Goal: Task Accomplishment & Management: Manage account settings

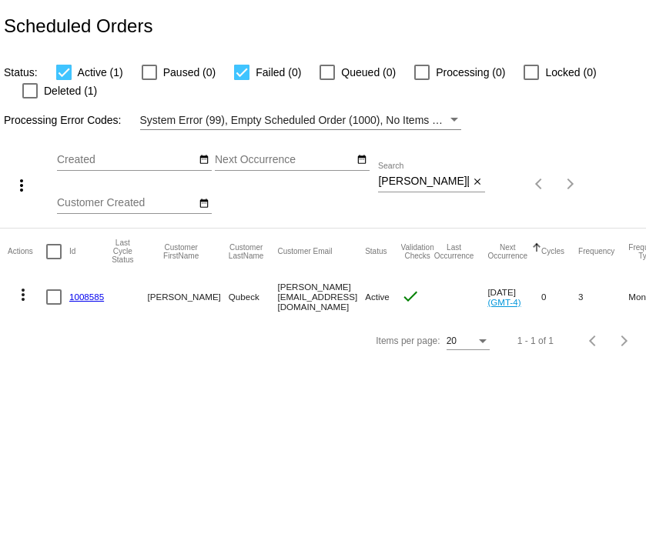
click at [397, 167] on div "[PERSON_NAME][EMAIL_ADDRESS][DOMAIN_NAME] Search" at bounding box center [423, 177] width 91 height 30
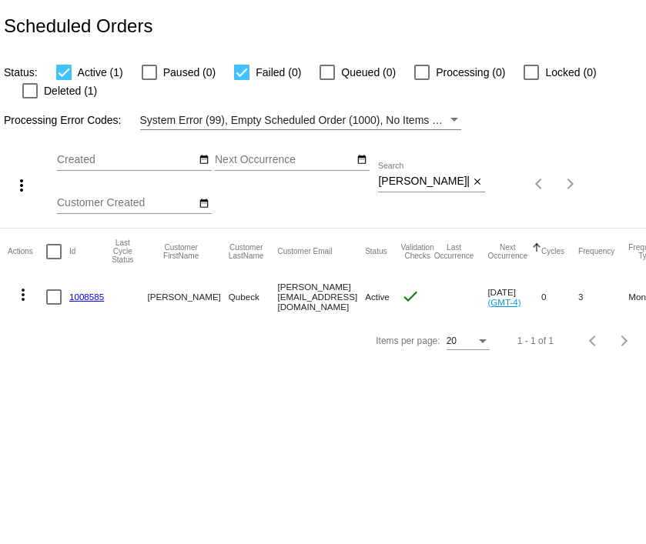
click at [397, 167] on div "[PERSON_NAME][EMAIL_ADDRESS][DOMAIN_NAME] Search" at bounding box center [423, 177] width 91 height 30
click at [399, 181] on input "[PERSON_NAME][EMAIL_ADDRESS][DOMAIN_NAME]" at bounding box center [423, 182] width 91 height 12
click at [25, 92] on div at bounding box center [29, 90] width 15 height 15
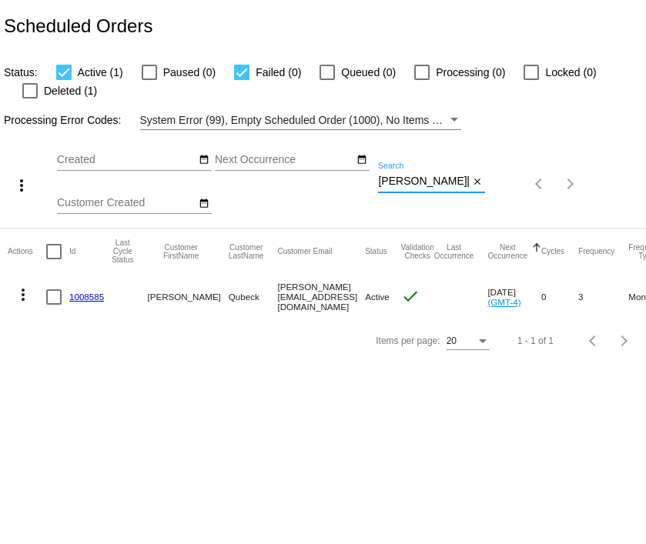
click at [29, 99] on input "Deleted (1)" at bounding box center [29, 99] width 1 height 1
checkbox input "true"
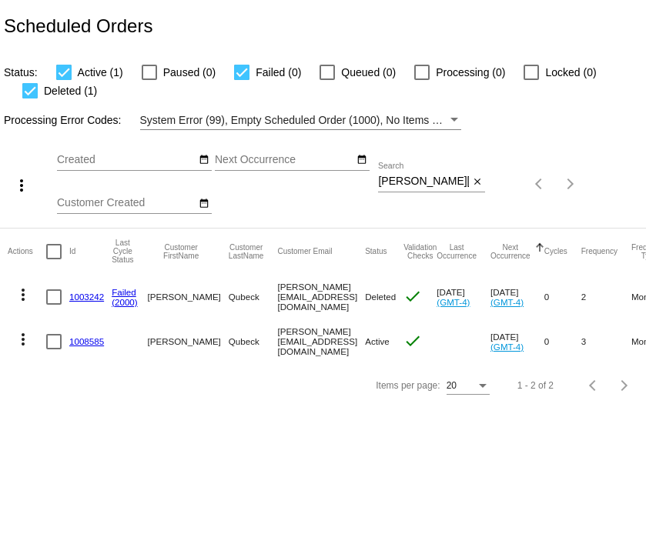
click at [90, 339] on link "1008585" at bounding box center [86, 342] width 35 height 10
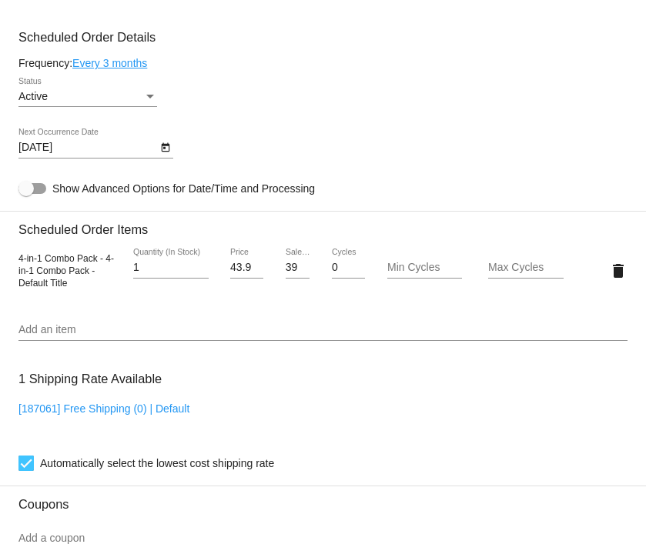
scroll to position [759, 0]
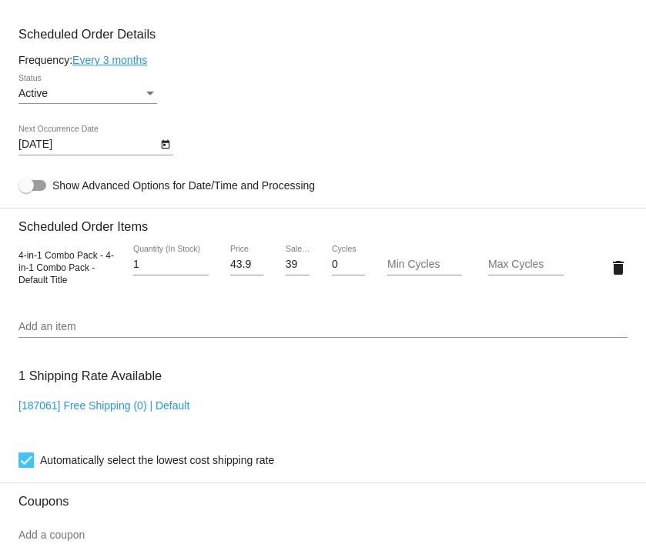
click at [286, 271] on input "39.59" at bounding box center [298, 265] width 25 height 12
click at [290, 271] on input "39.59" at bounding box center [298, 265] width 25 height 12
drag, startPoint x: 290, startPoint y: 273, endPoint x: 323, endPoint y: 273, distance: 33.9
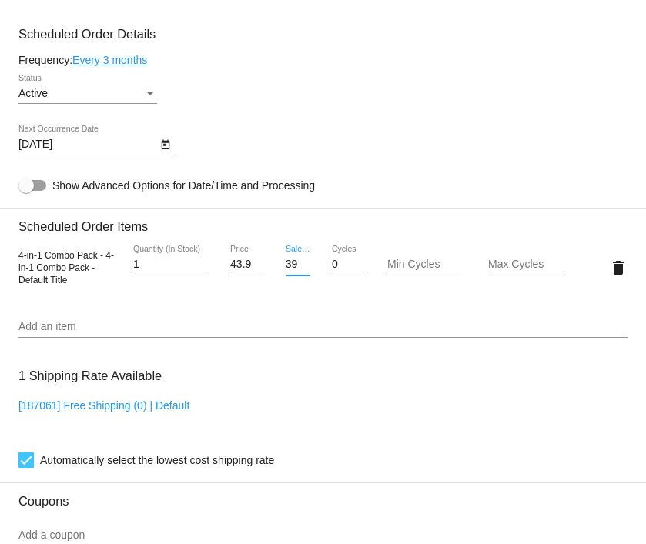
click at [323, 273] on div "4-in-1 Combo Pack - 4-in-1 Combo Pack - Default Title 1 Quantity (In Stock) 43.…" at bounding box center [322, 268] width 609 height 44
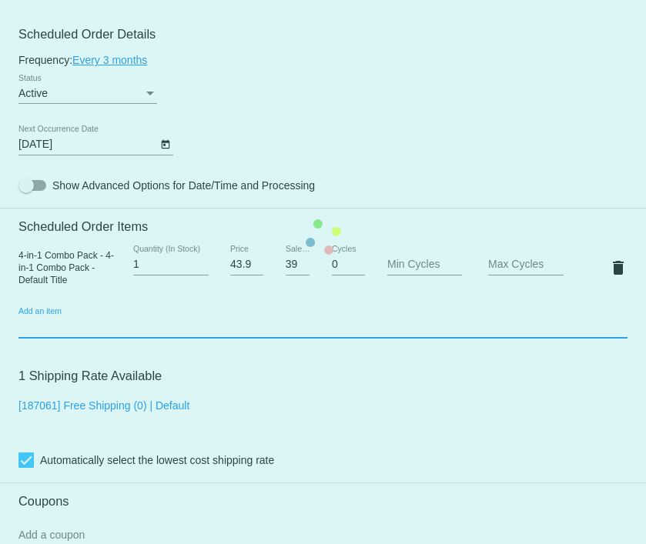
click at [315, 337] on mat-card "Customer 6975625: [PERSON_NAME] [PERSON_NAME][EMAIL_ADDRESS][DOMAIN_NAME] Custo…" at bounding box center [323, 238] width 646 height 1552
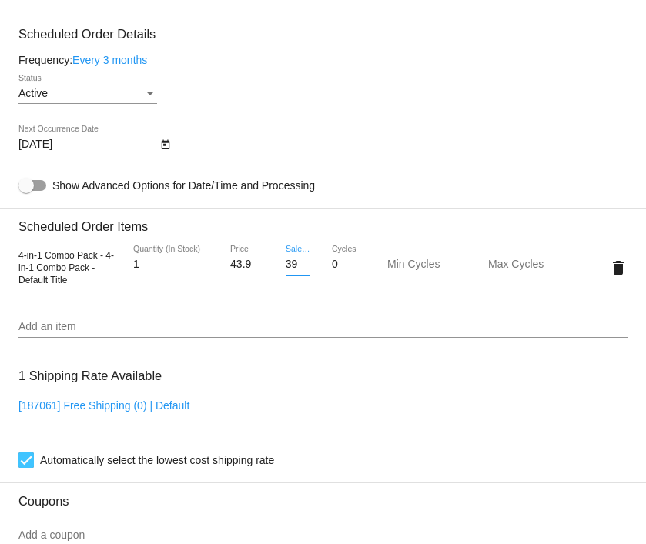
click at [288, 266] on input "39.59" at bounding box center [298, 265] width 25 height 12
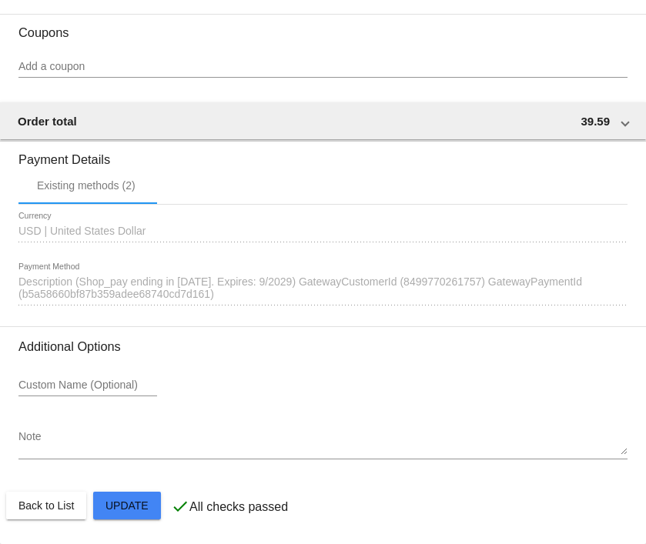
scroll to position [1236, 0]
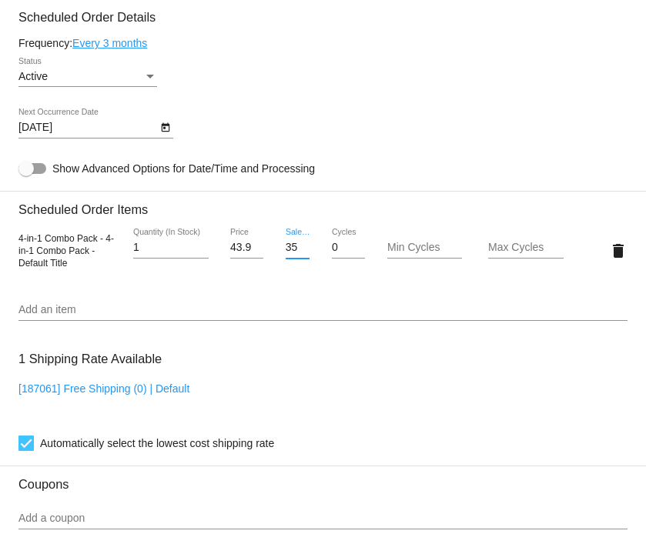
scroll to position [772, 0]
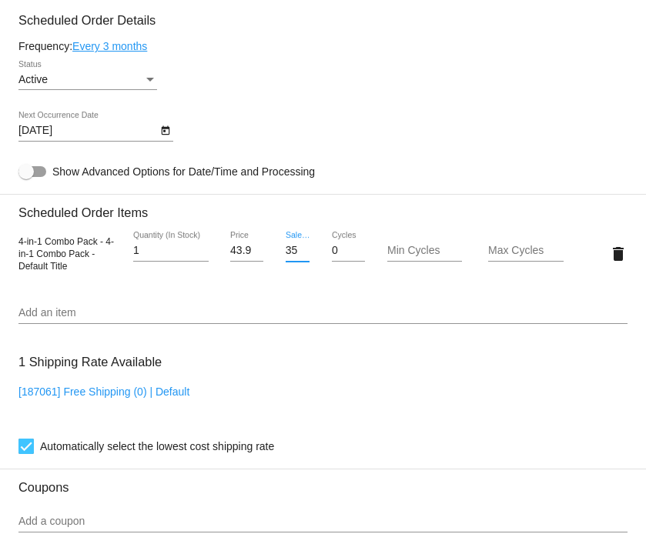
type input "35.59"
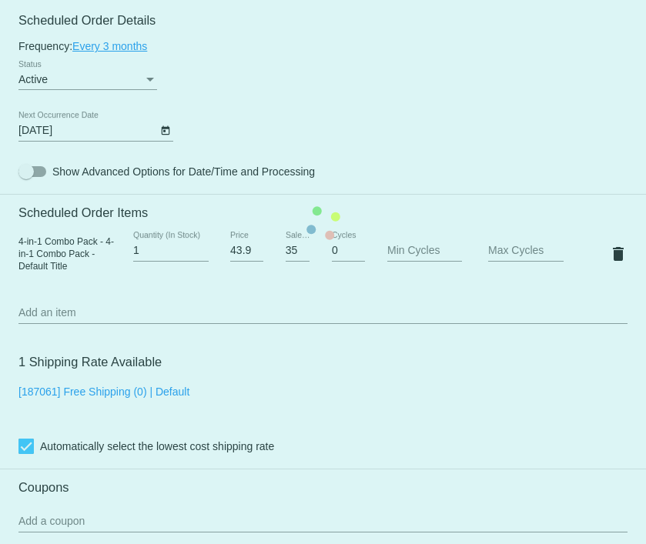
click at [274, 366] on mat-card "Customer 6975625: [PERSON_NAME] [PERSON_NAME][EMAIL_ADDRESS][DOMAIN_NAME] Custo…" at bounding box center [323, 224] width 646 height 1552
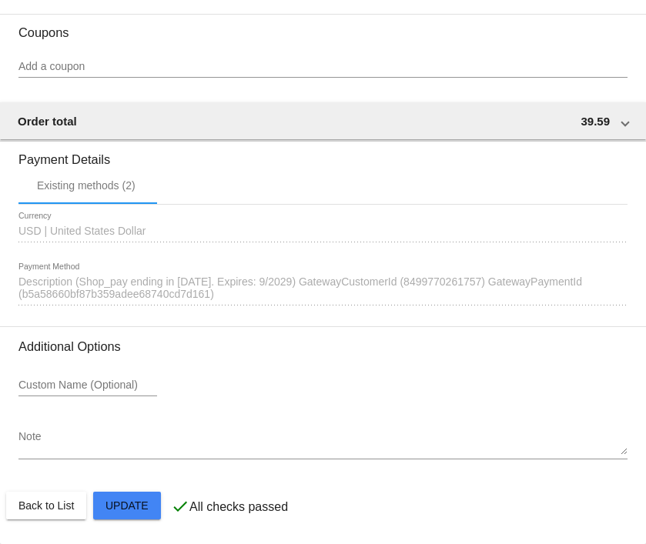
scroll to position [1236, 0]
